Goal: Task Accomplishment & Management: Manage account settings

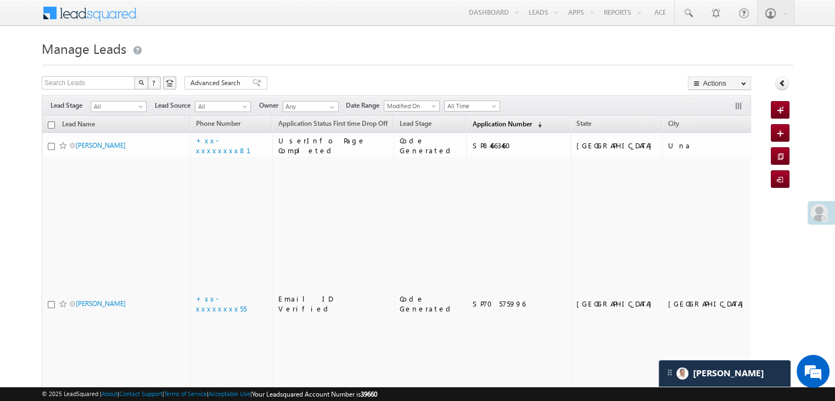
click at [472, 120] on span "Application Number" at bounding box center [501, 124] width 59 height 8
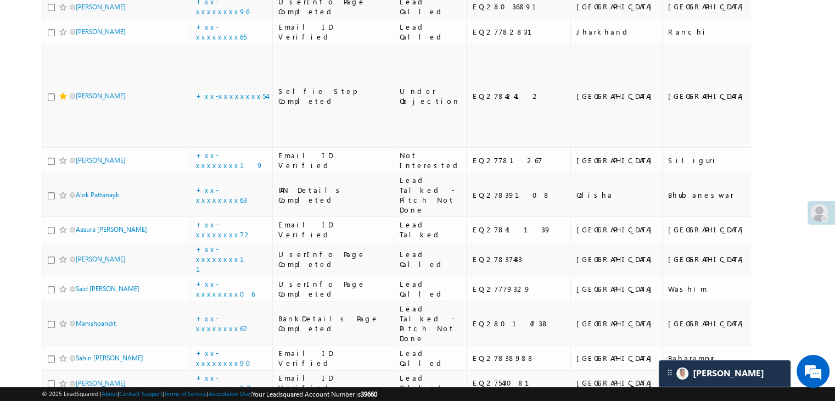
scroll to position [769, 0]
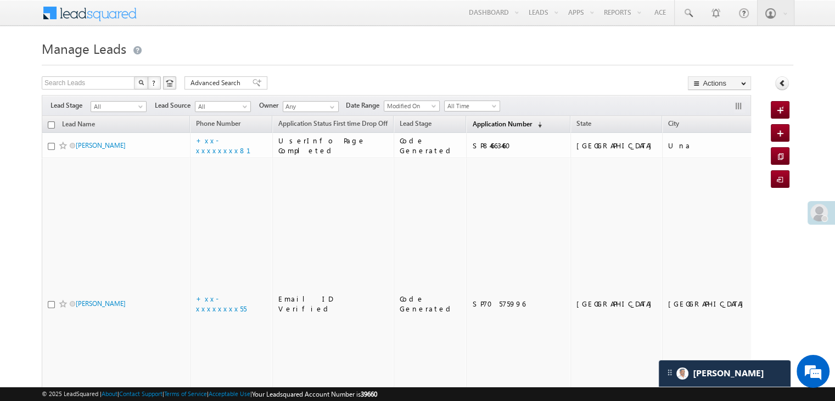
click at [472, 126] on span "Application Number" at bounding box center [501, 124] width 59 height 8
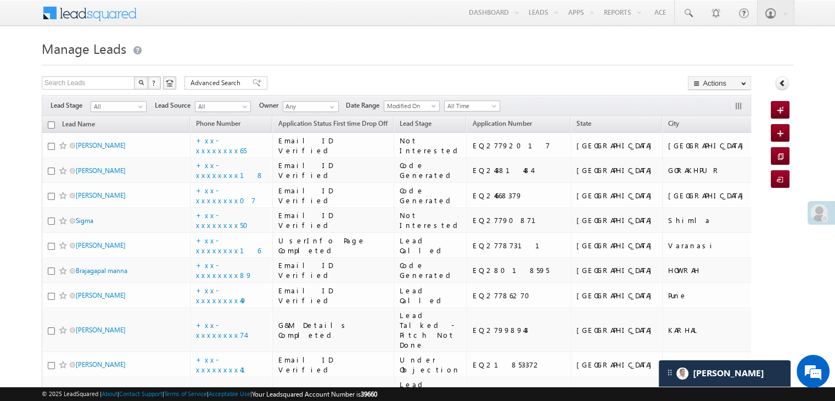
drag, startPoint x: 469, startPoint y: 126, endPoint x: 436, endPoint y: 75, distance: 60.3
